Goal: Task Accomplishment & Management: Manage account settings

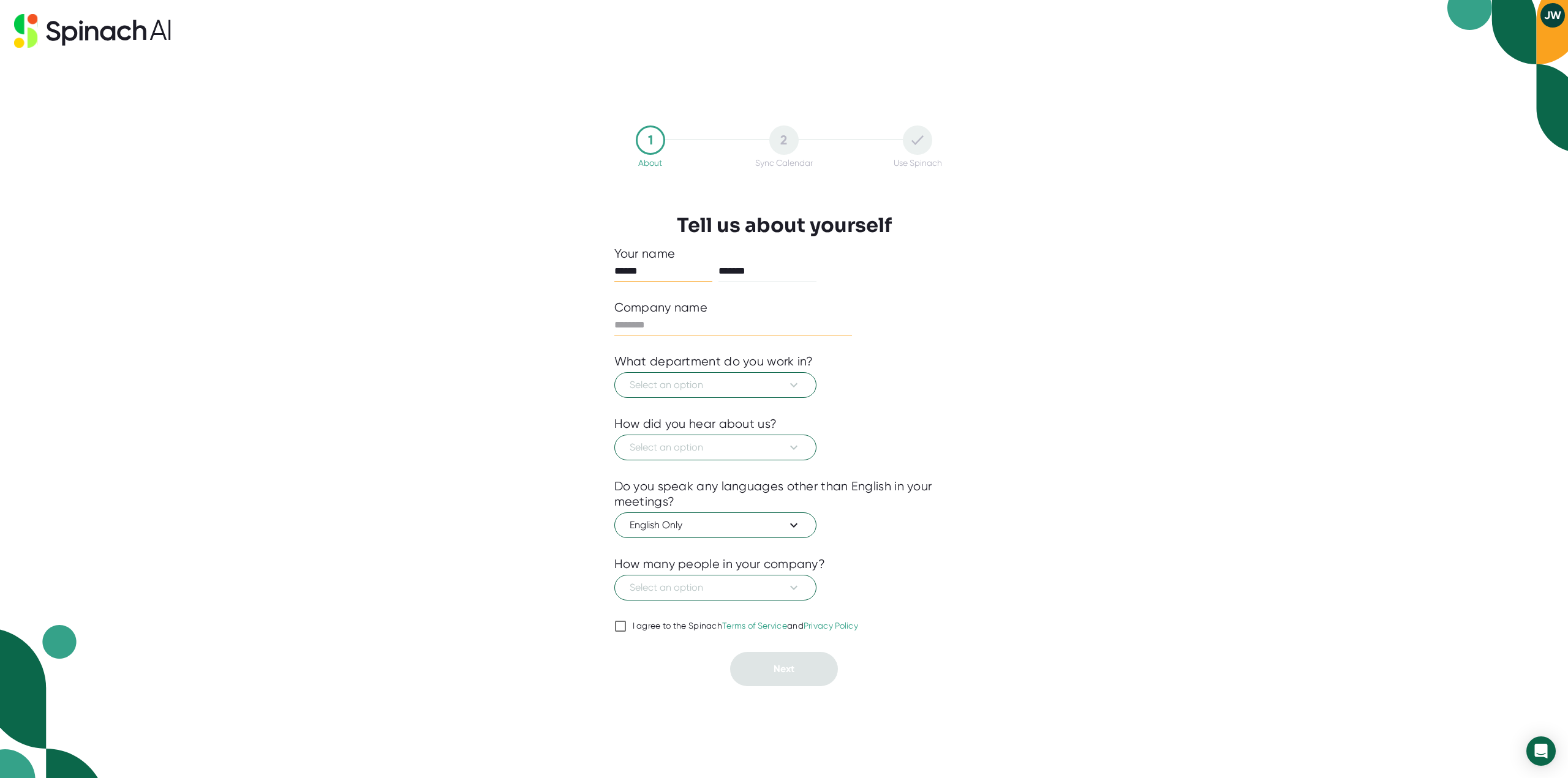
click at [721, 328] on input "text" at bounding box center [734, 325] width 238 height 20
click at [793, 380] on icon at bounding box center [794, 385] width 15 height 15
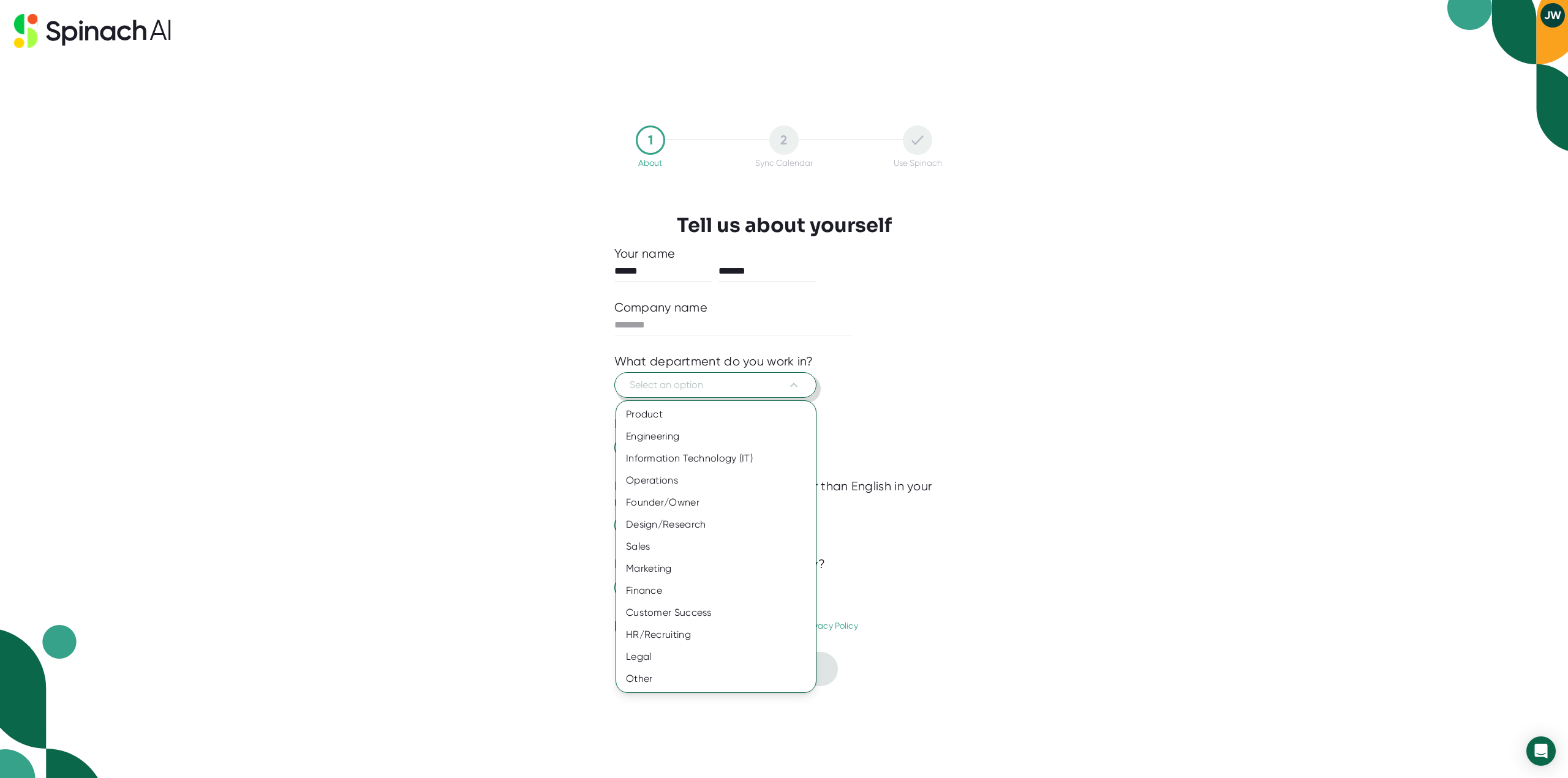
click at [933, 343] on div at bounding box center [784, 389] width 1568 height 778
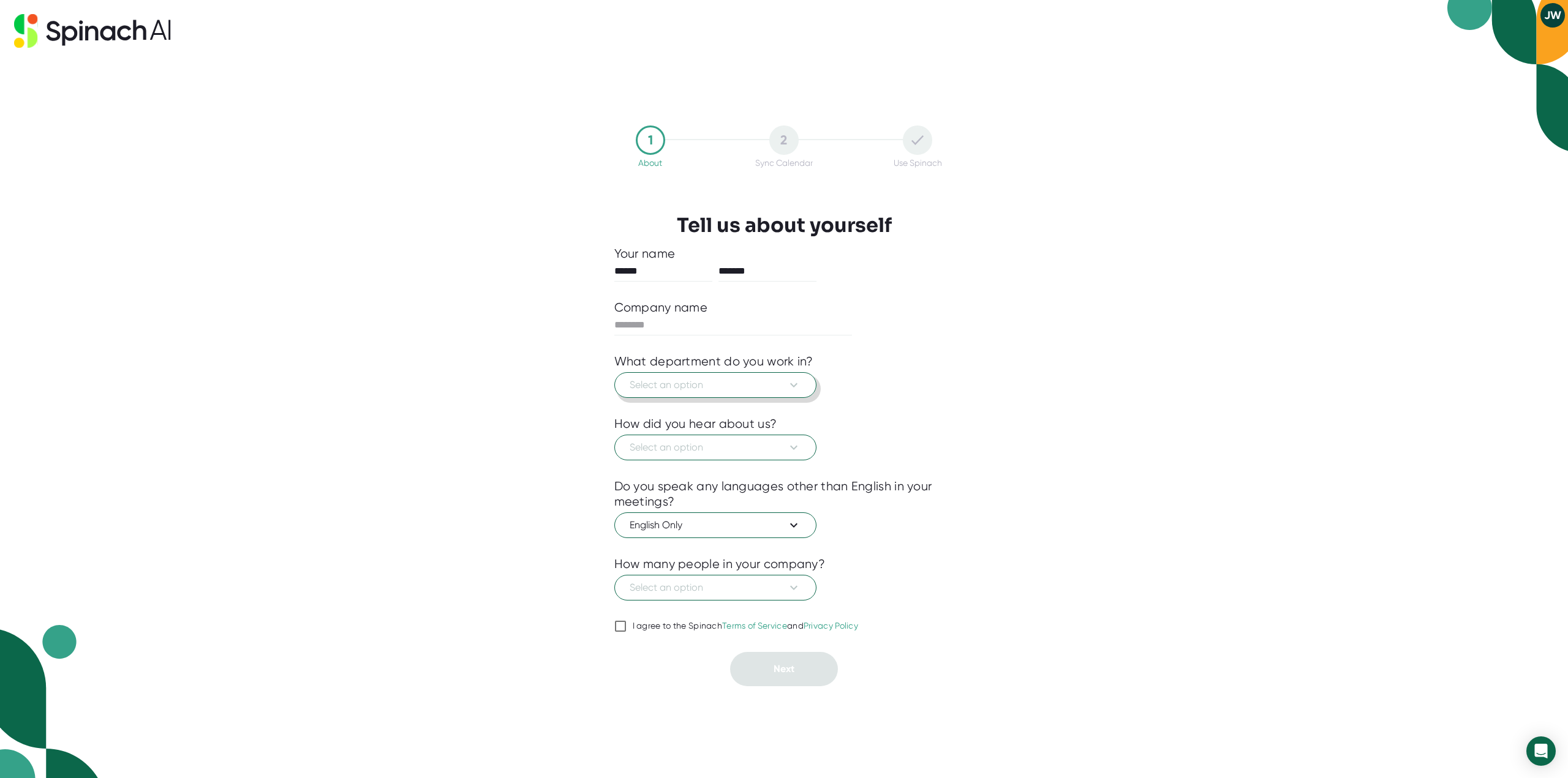
click at [724, 390] on span "Select an option" at bounding box center [715, 385] width 172 height 15
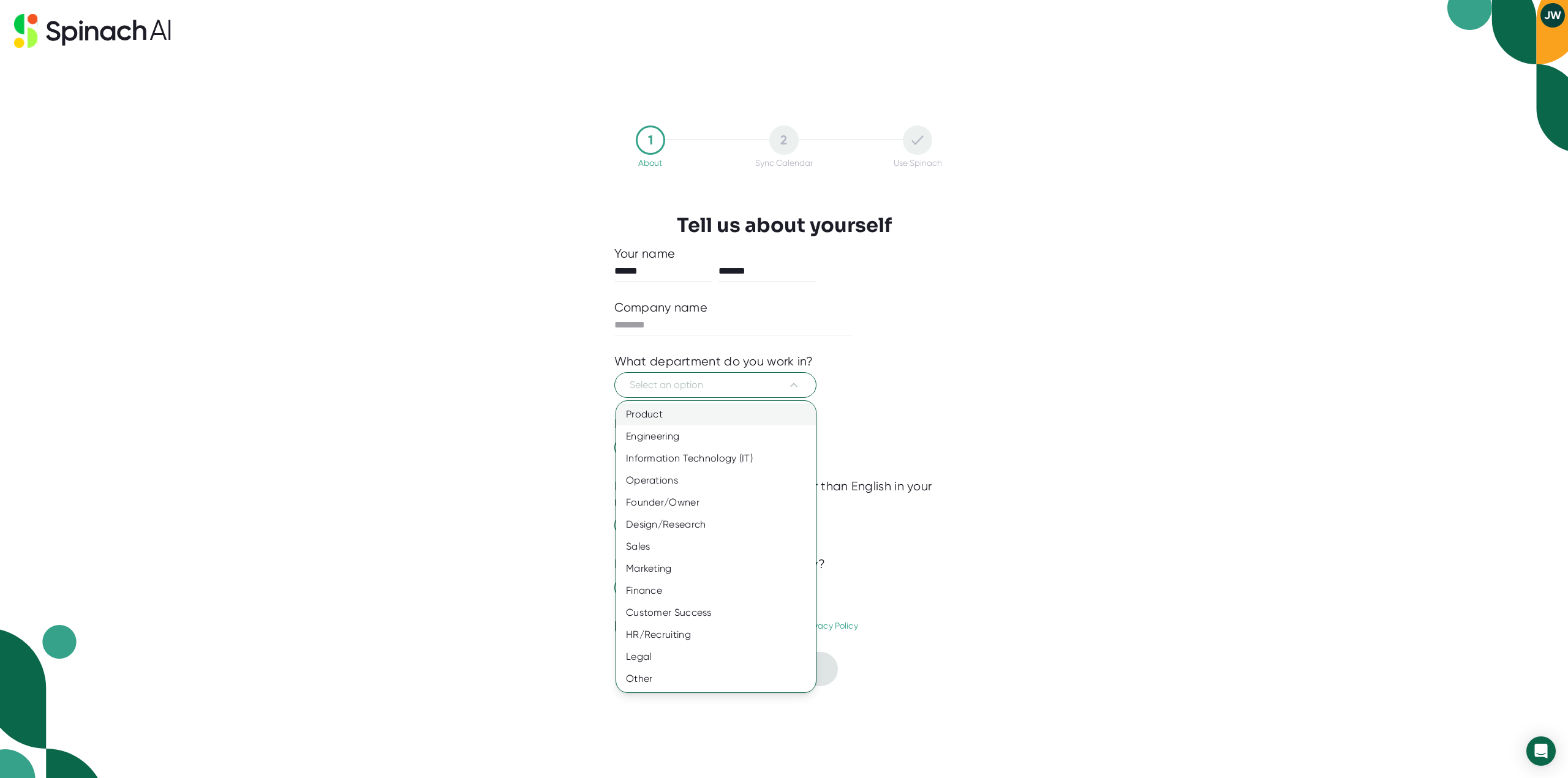
click at [679, 414] on div "Product" at bounding box center [716, 415] width 199 height 22
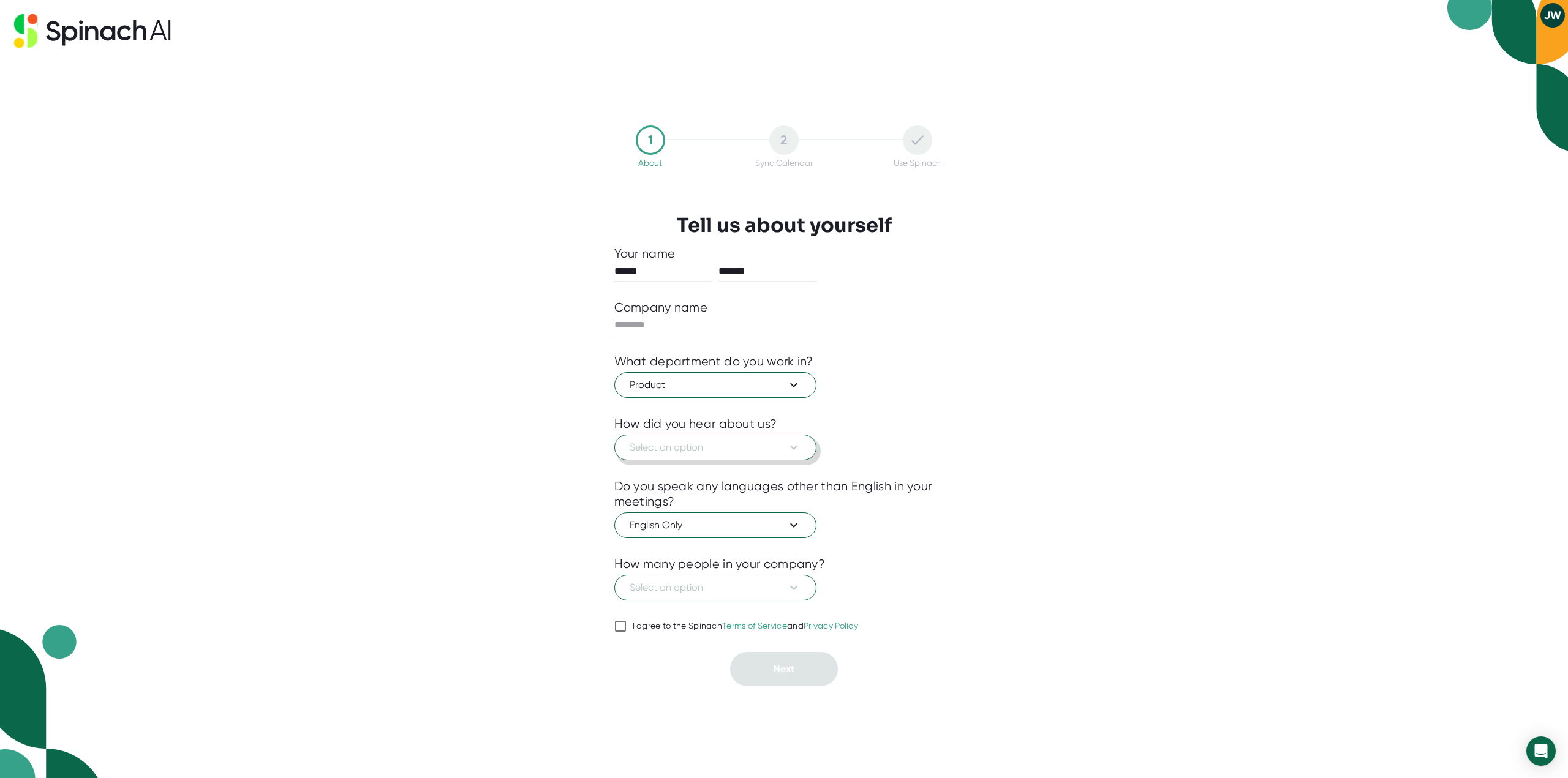
click at [692, 442] on span "Select an option" at bounding box center [715, 448] width 172 height 15
click at [700, 475] on div "Someone recommended" at bounding box center [716, 477] width 199 height 22
click at [698, 597] on button "Select an option" at bounding box center [715, 588] width 202 height 26
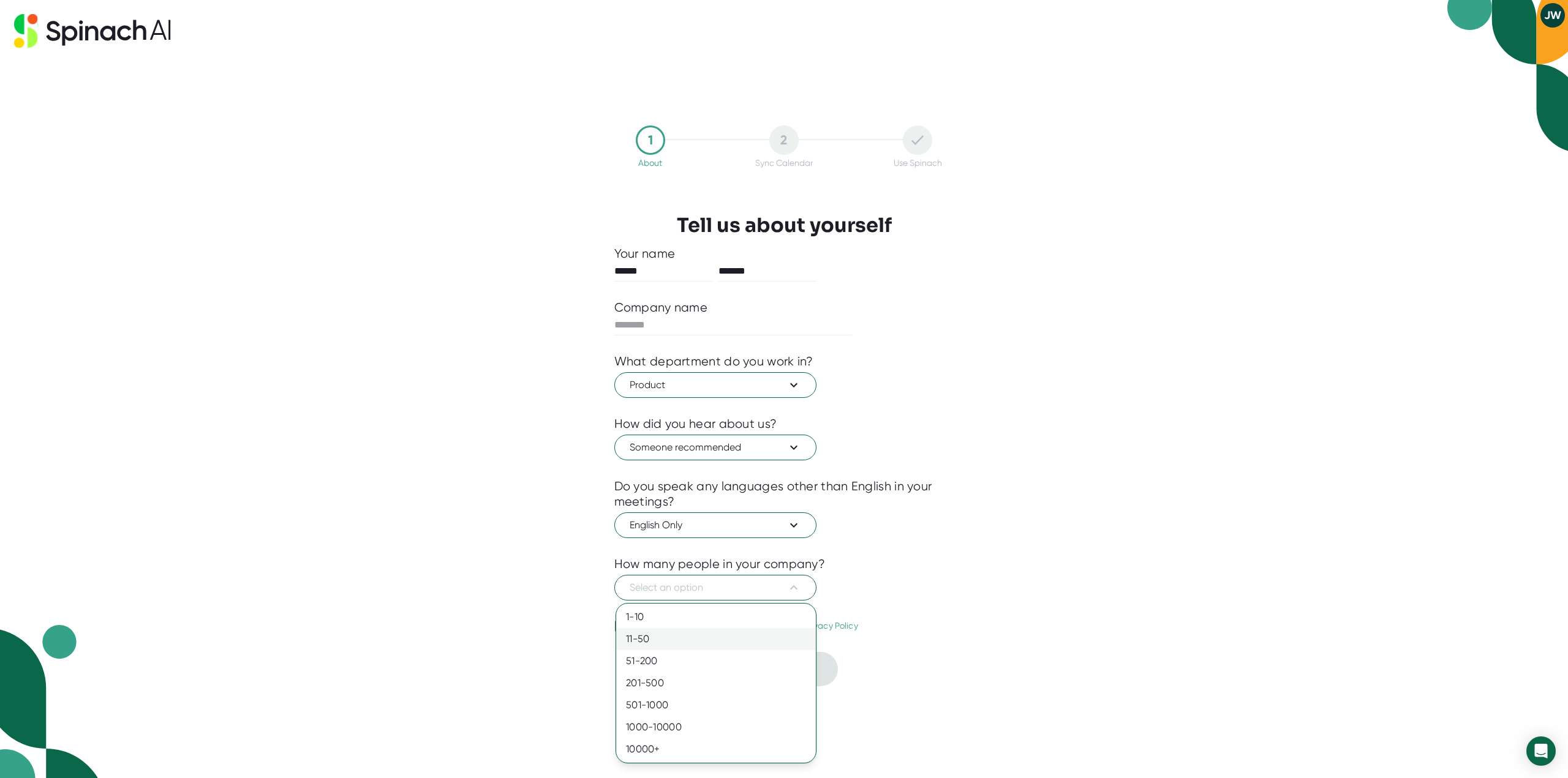
drag, startPoint x: 702, startPoint y: 583, endPoint x: 768, endPoint y: 647, distance: 91.9
click at [702, 583] on div at bounding box center [784, 389] width 1568 height 778
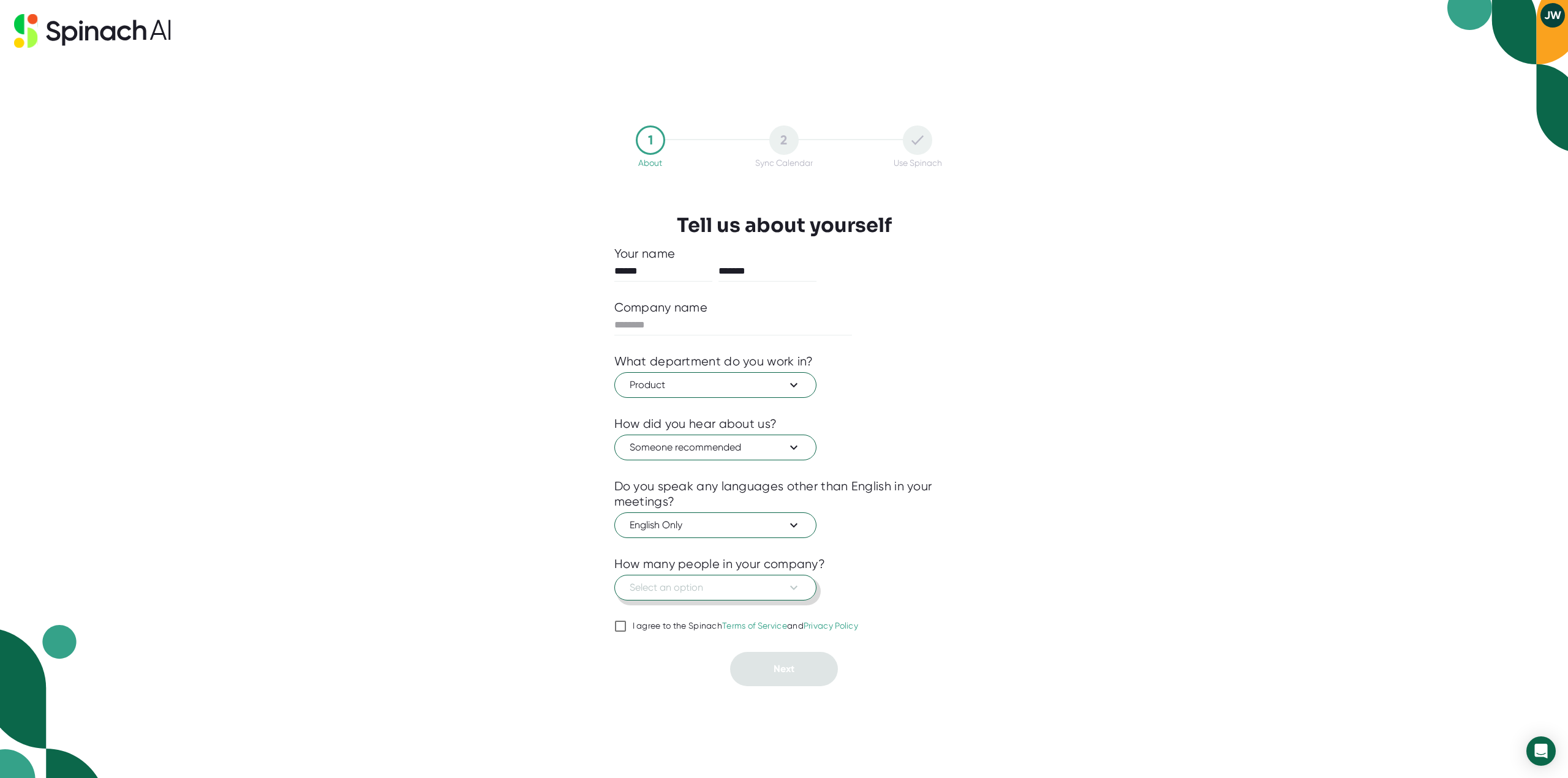
click at [733, 576] on button "Select an option" at bounding box center [715, 588] width 202 height 26
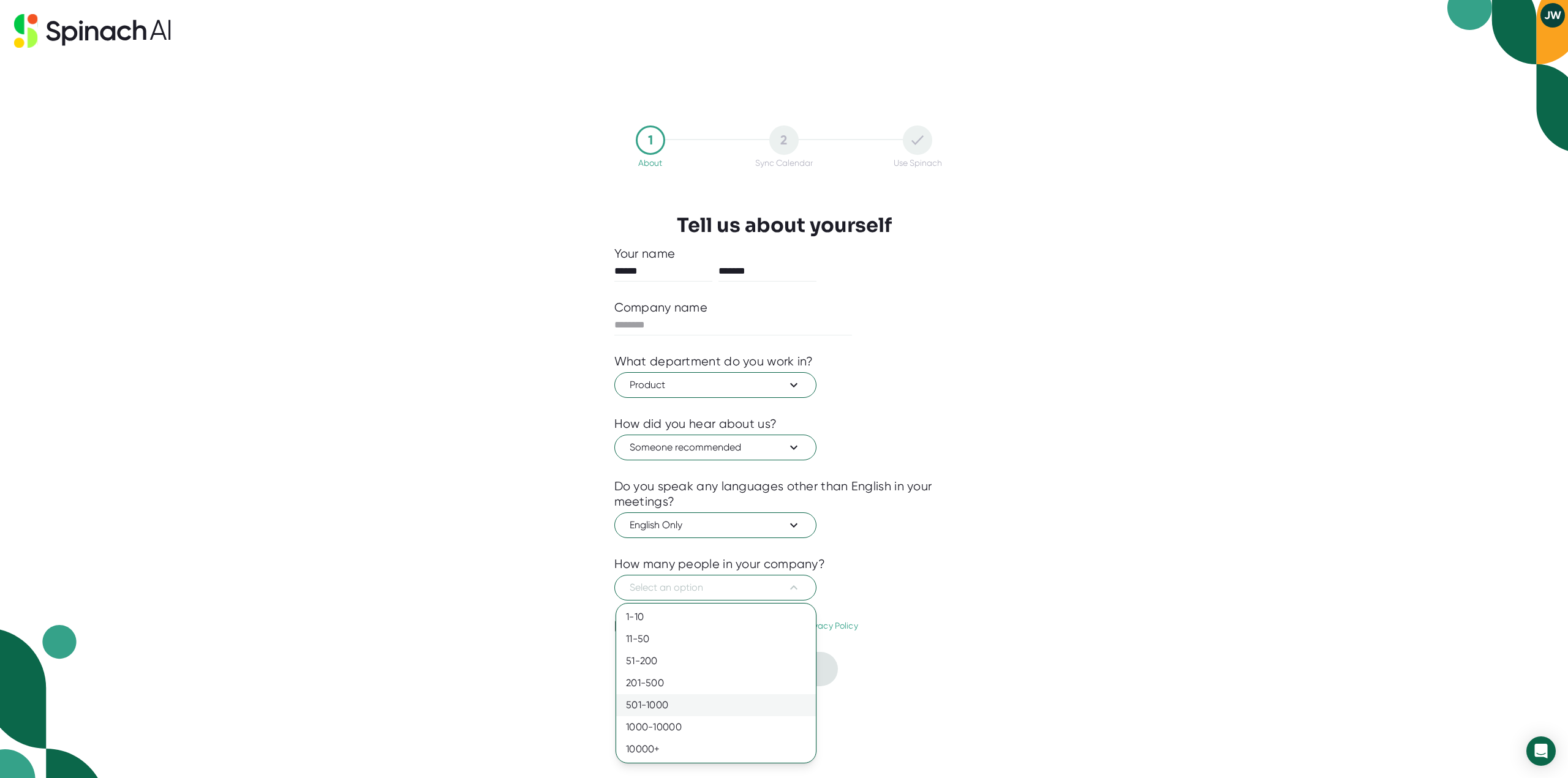
click at [691, 711] on div "501-1000" at bounding box center [716, 706] width 199 height 22
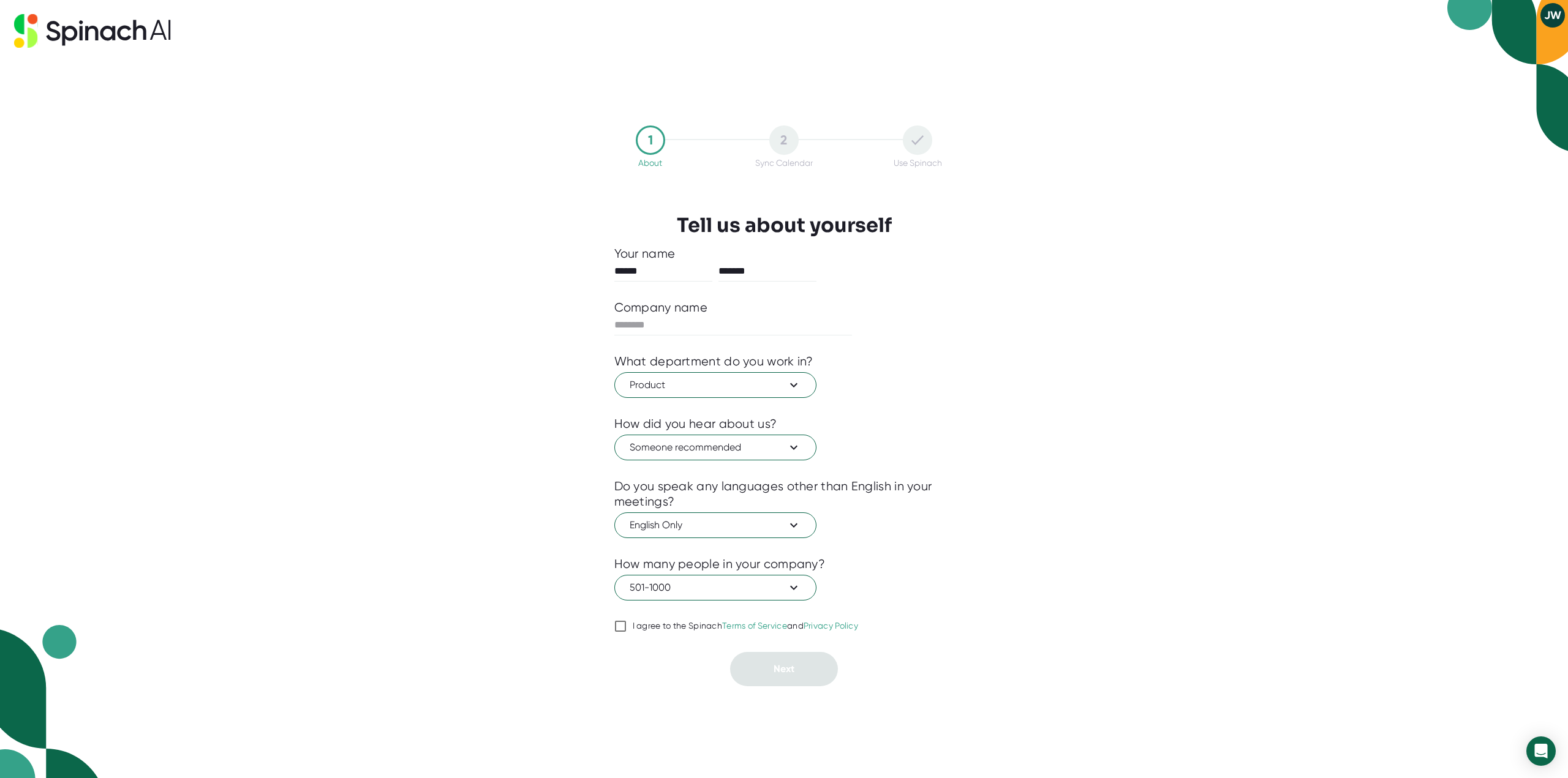
click at [615, 628] on input "I agree to the Spinach Terms of Service and Privacy Policy" at bounding box center [621, 627] width 12 height 15
checkbox input "true"
click at [660, 330] on input "text" at bounding box center [734, 325] width 238 height 20
type input "**********"
click at [775, 661] on button "Next" at bounding box center [784, 669] width 108 height 35
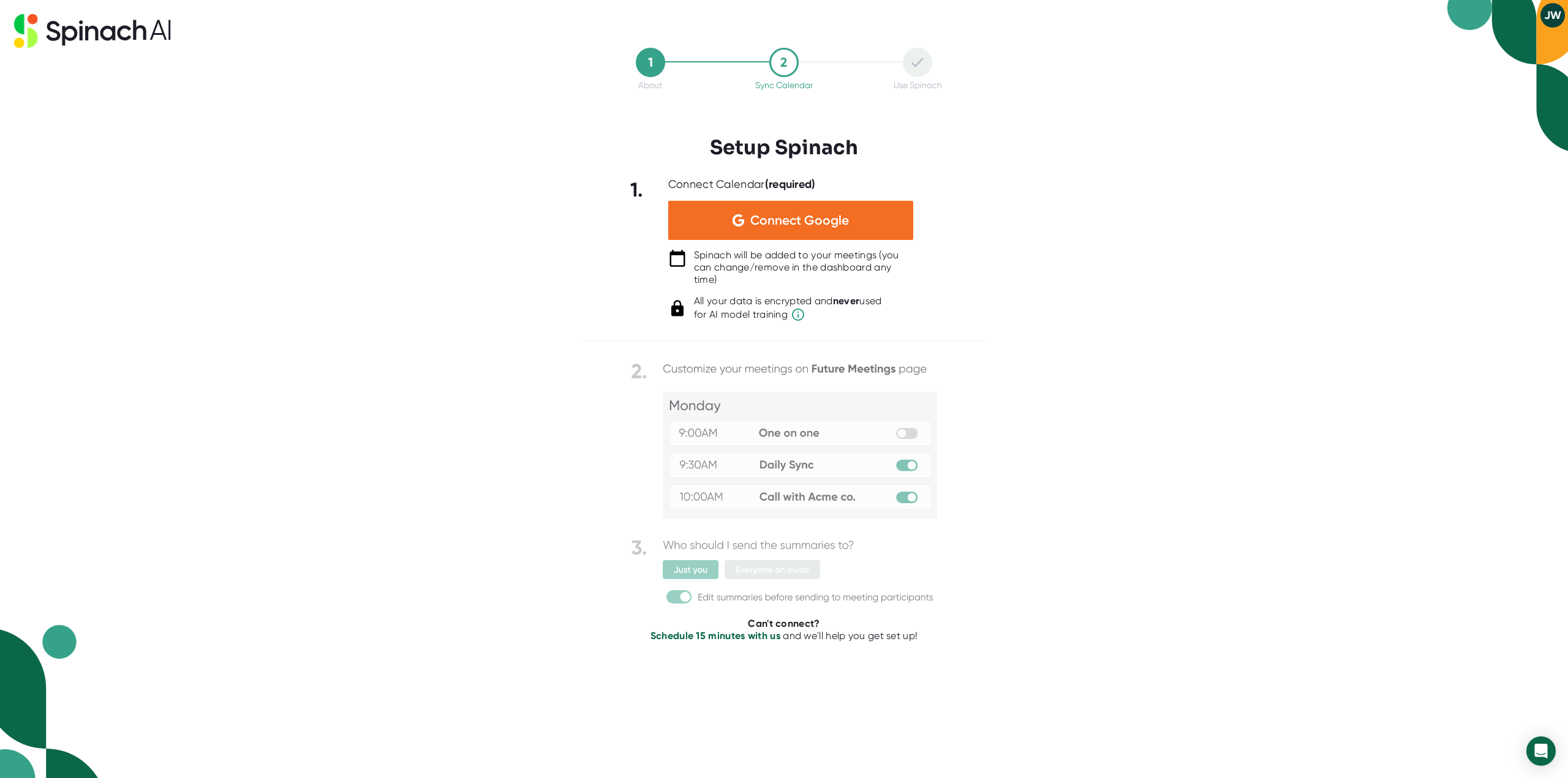
drag, startPoint x: 1146, startPoint y: 340, endPoint x: 1133, endPoint y: 341, distance: 13.0
click at [1143, 341] on div "1 About 2 Sync Calendar Use Spinach Setup Spinach 1. Connect Calendar (required…" at bounding box center [784, 389] width 1568 height 778
click at [1549, 4] on button "JW" at bounding box center [1553, 15] width 25 height 25
click at [1516, 41] on b "Logout" at bounding box center [1505, 41] width 27 height 10
